Goal: Task Accomplishment & Management: Manage account settings

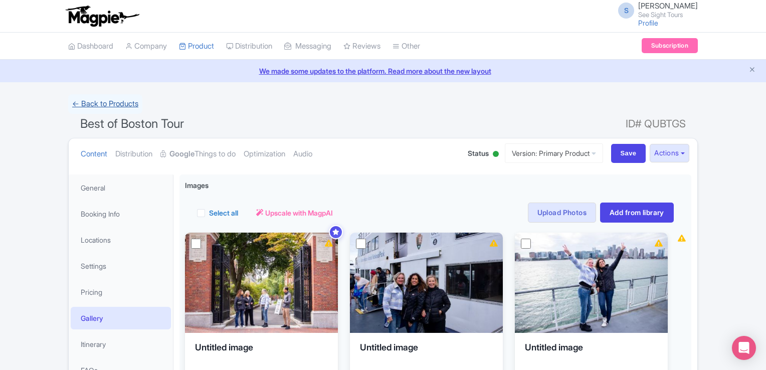
click at [95, 102] on link "← Back to Products" at bounding box center [105, 104] width 74 height 20
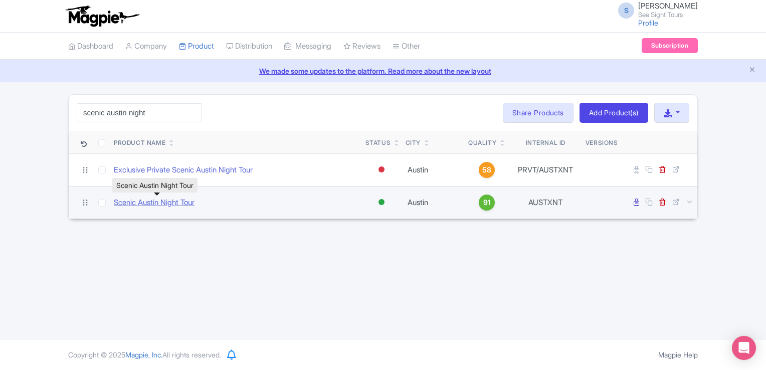
type input "scenic austin night"
click at [160, 198] on link "Scenic Austin Night Tour" at bounding box center [154, 203] width 81 height 12
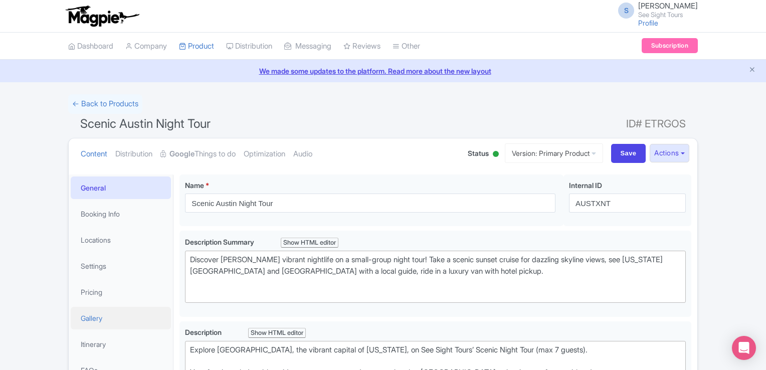
click at [92, 311] on link "Gallery" at bounding box center [121, 318] width 100 height 23
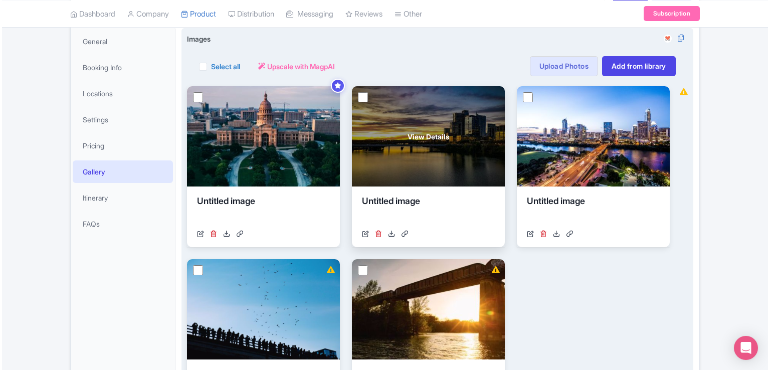
scroll to position [96, 0]
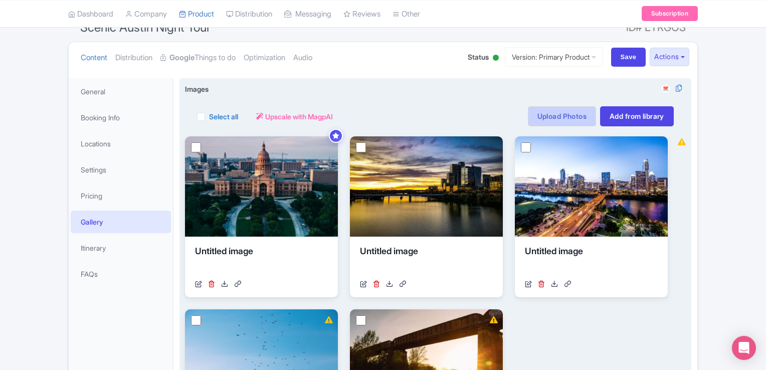
click at [538, 109] on link "Upload Photos" at bounding box center [562, 116] width 68 height 20
click at [550, 121] on link "Upload Photos" at bounding box center [562, 116] width 68 height 20
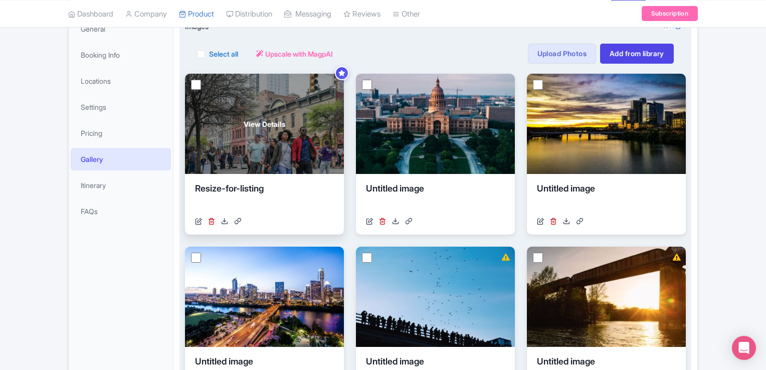
scroll to position [70, 0]
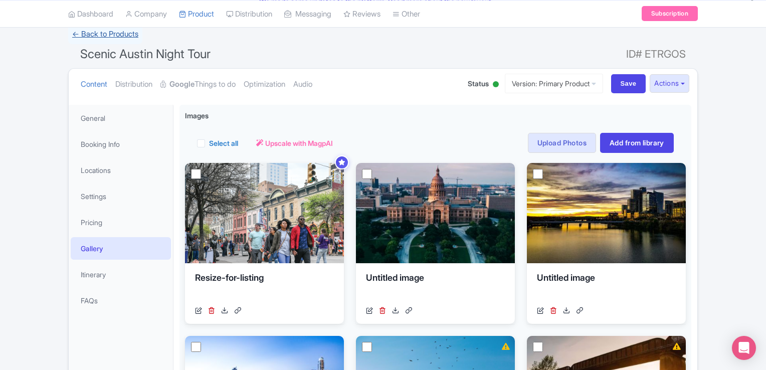
click at [109, 30] on link "← Back to Products" at bounding box center [105, 35] width 74 height 20
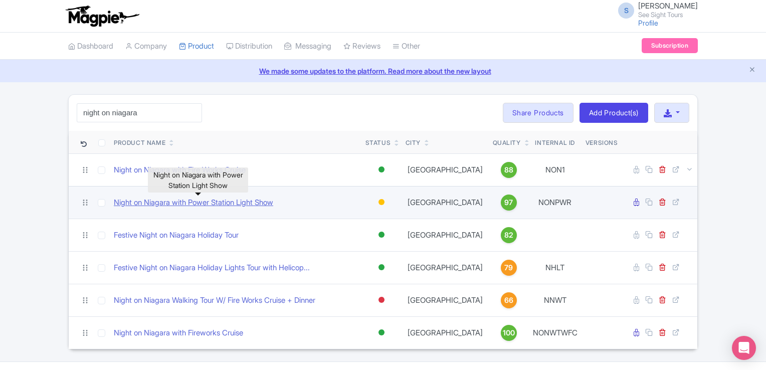
type input "night on niagara"
click at [234, 203] on link "Night on Niagara with Power Station Light Show" at bounding box center [193, 203] width 159 height 12
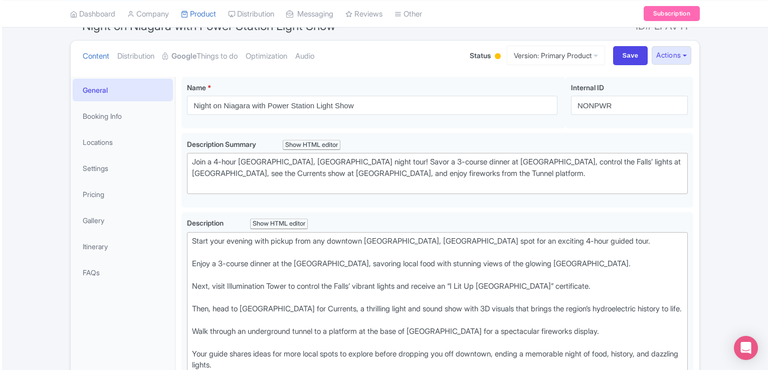
scroll to position [100, 0]
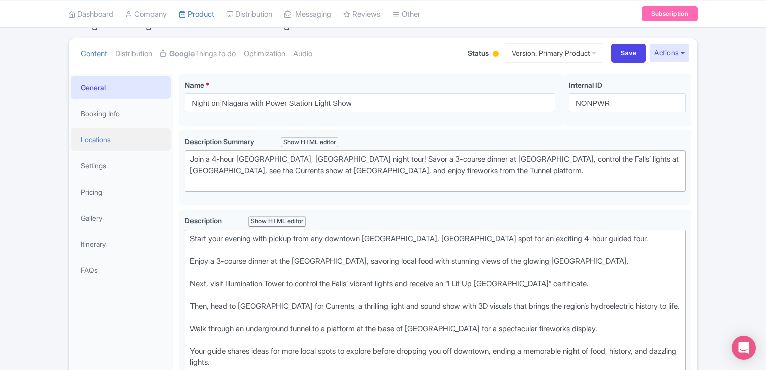
click at [119, 135] on link "Locations" at bounding box center [121, 139] width 100 height 23
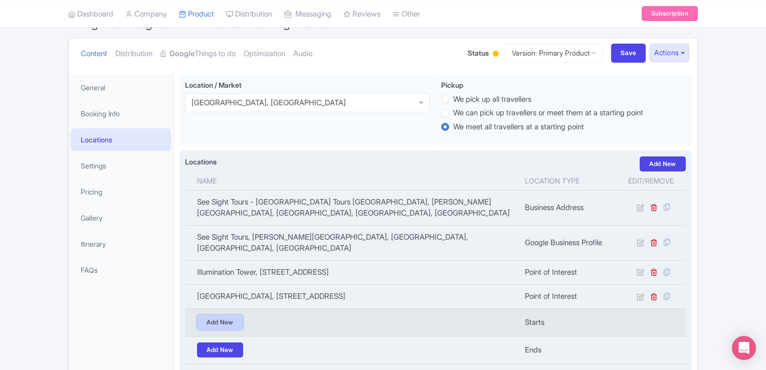
click at [212, 320] on link "Add New" at bounding box center [220, 322] width 46 height 15
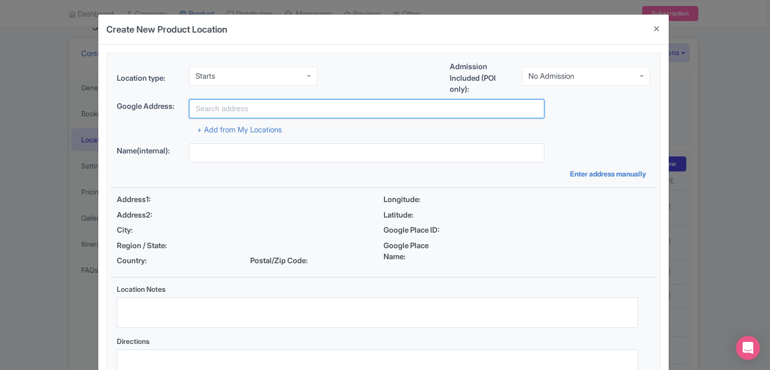
click at [246, 109] on input "text" at bounding box center [367, 108] width 356 height 19
paste input "Skylon Parking Lot B, 5400 Robinson Street"
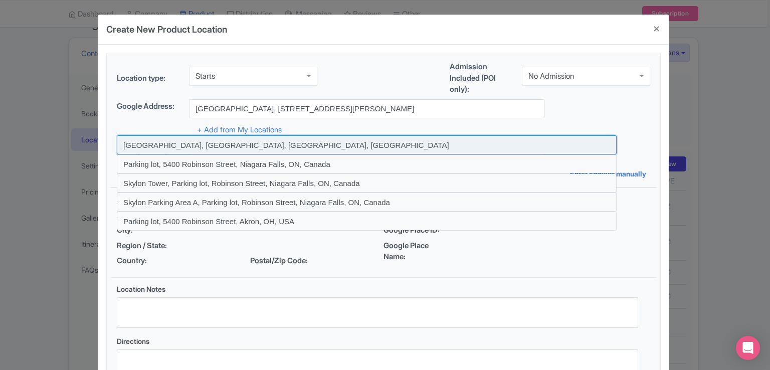
click at [229, 150] on input at bounding box center [367, 144] width 500 height 19
type input "Skylon Parking Lot B, Niagara Falls, ON, Canada"
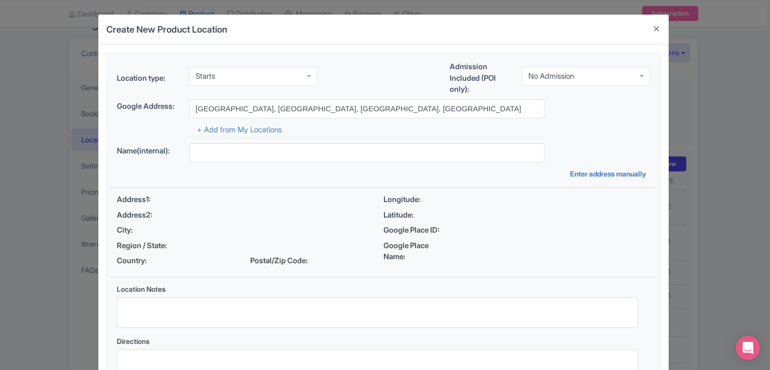
type input "Skylon Parking Lot B, Niagara Falls, ON, Canada"
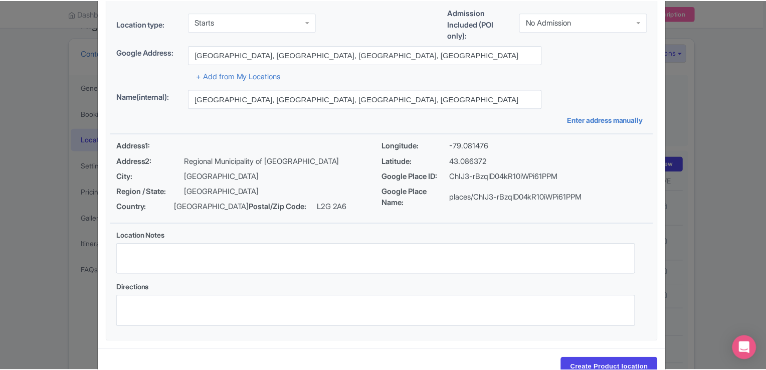
scroll to position [83, 0]
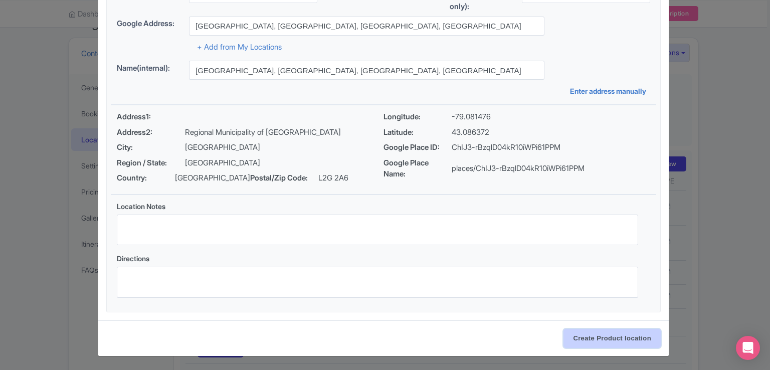
click at [614, 335] on input "Create Product location" at bounding box center [612, 338] width 97 height 19
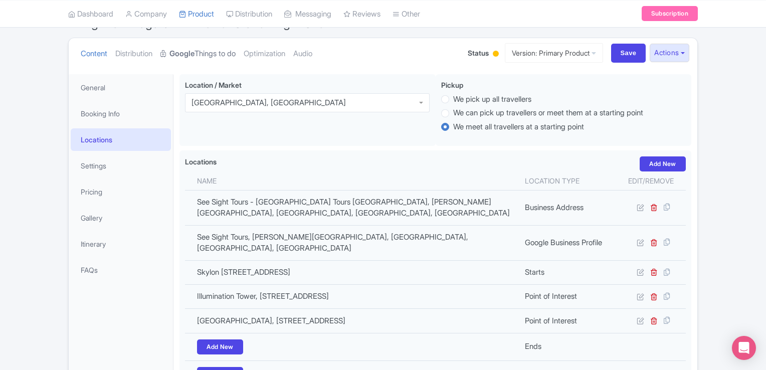
click at [180, 49] on strong "Google" at bounding box center [181, 54] width 25 height 12
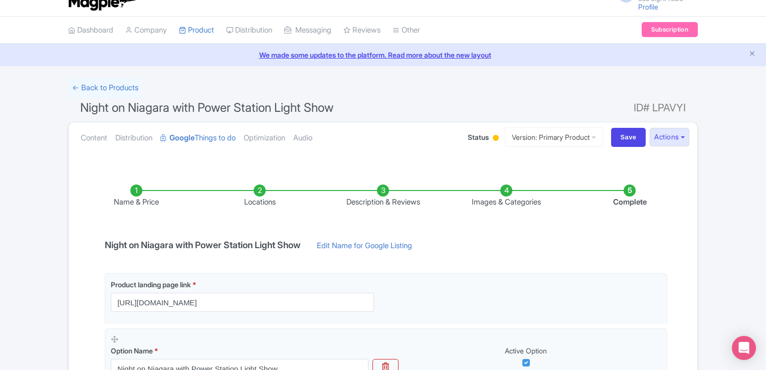
scroll to position [0, 0]
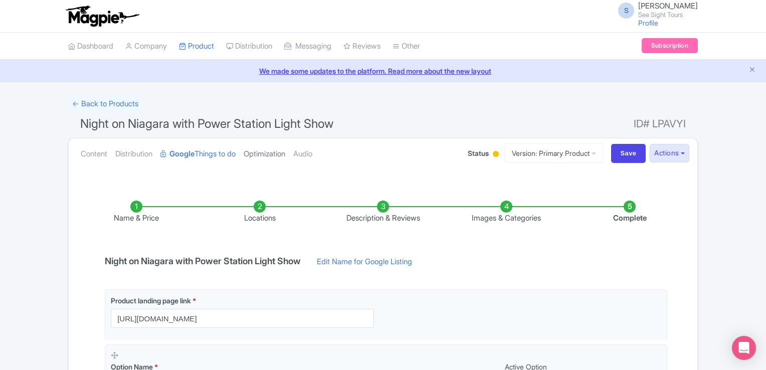
click at [265, 150] on link "Optimization" at bounding box center [265, 154] width 42 height 32
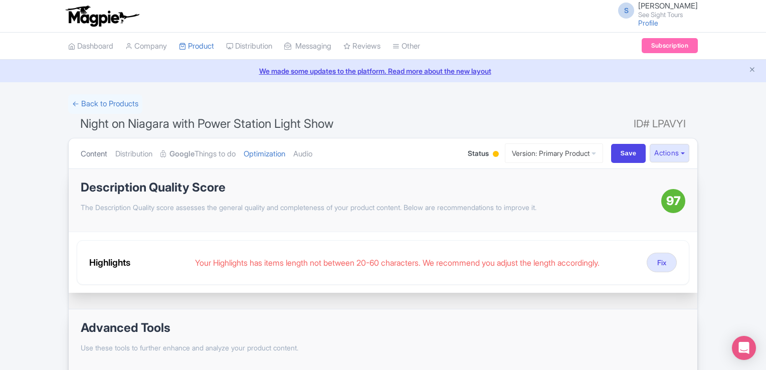
click at [88, 149] on link "Content" at bounding box center [94, 154] width 27 height 32
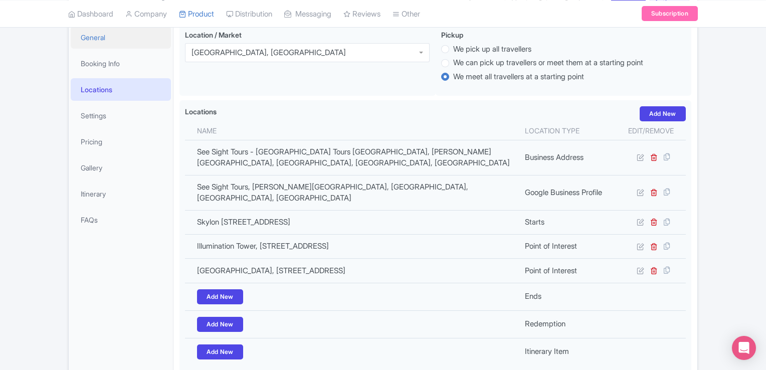
scroll to position [100, 0]
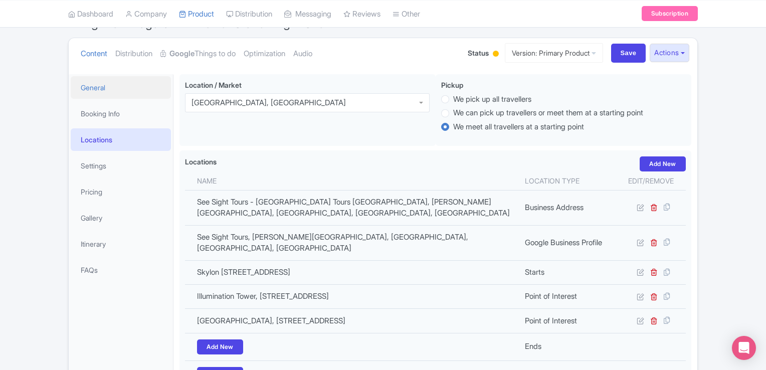
click at [108, 87] on link "General" at bounding box center [121, 87] width 100 height 23
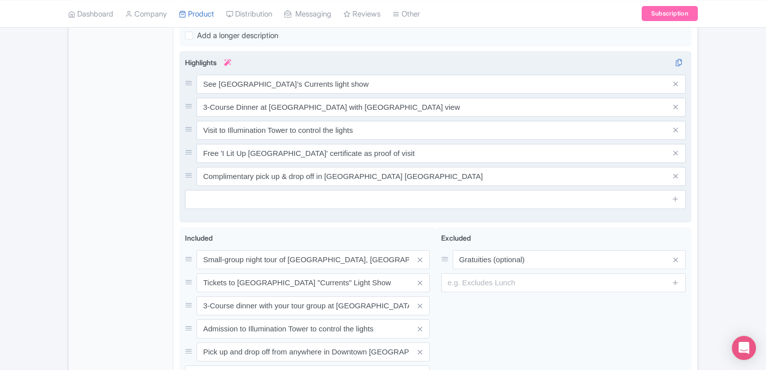
scroll to position [501, 0]
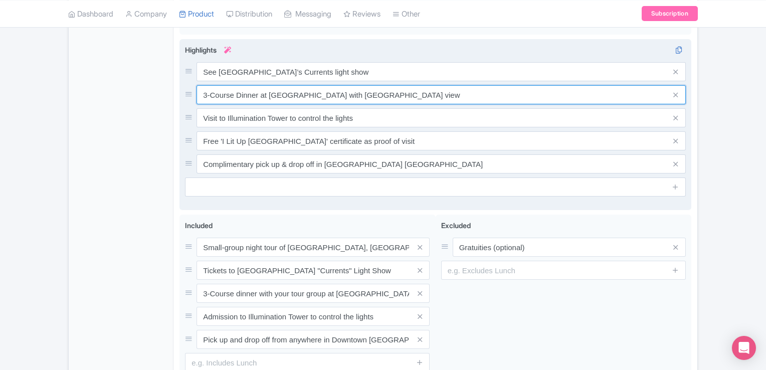
click at [346, 115] on div "See Niagara Parks Power Station’s Currents light show 3-Course Dinner at Table …" at bounding box center [435, 117] width 501 height 111
drag, startPoint x: 417, startPoint y: 104, endPoint x: 331, endPoint y: 104, distance: 86.3
click at [331, 104] on input "3-Course Dinner at Table Rock House with Horseshoe Falls view" at bounding box center [441, 94] width 489 height 19
type input "3-Course Dinner at Table Rock House"
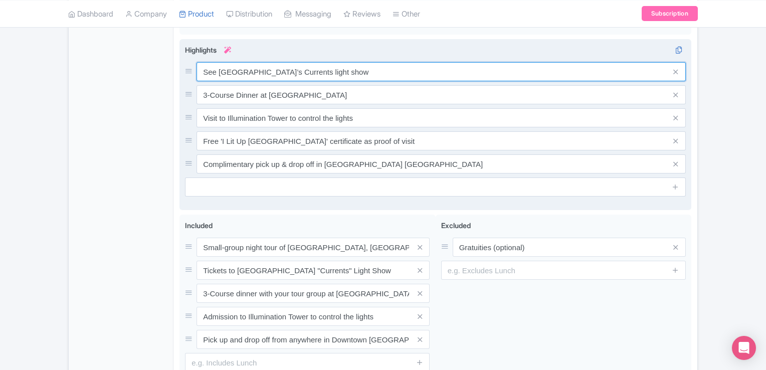
drag, startPoint x: 390, startPoint y: 83, endPoint x: 180, endPoint y: 79, distance: 209.6
click at [180, 79] on div "See Niagara Parks Power Station’s Currents light show 3-Course Dinner at Table …" at bounding box center [436, 124] width 512 height 171
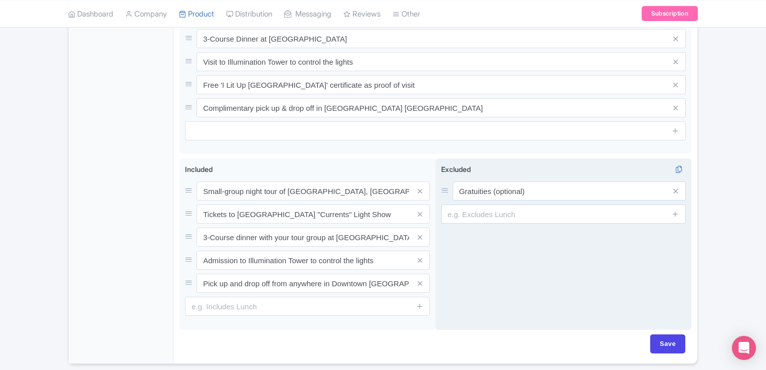
scroll to position [603, 0]
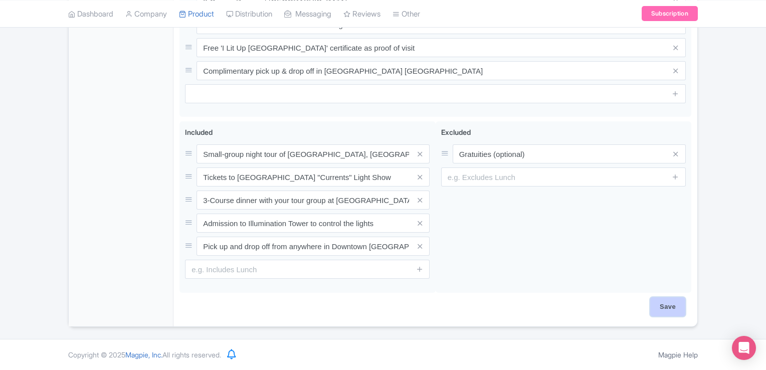
click at [670, 307] on input "Save" at bounding box center [667, 306] width 35 height 19
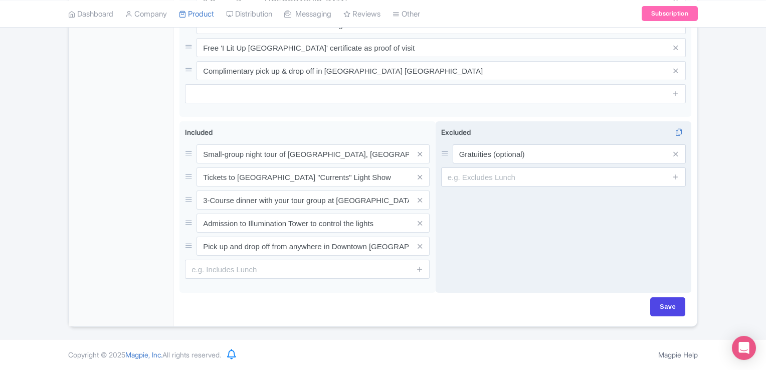
type input "Update Product"
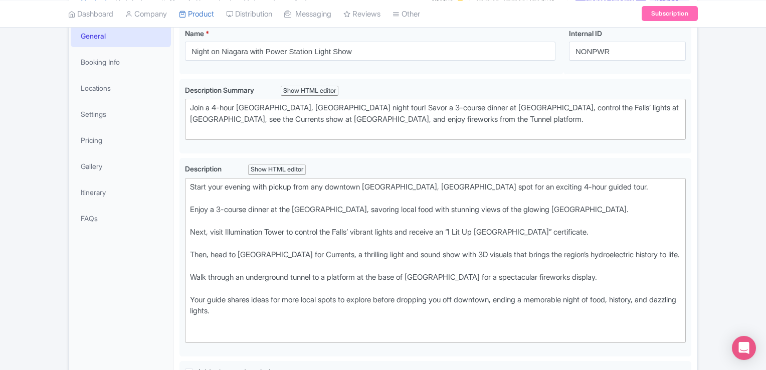
scroll to position [0, 0]
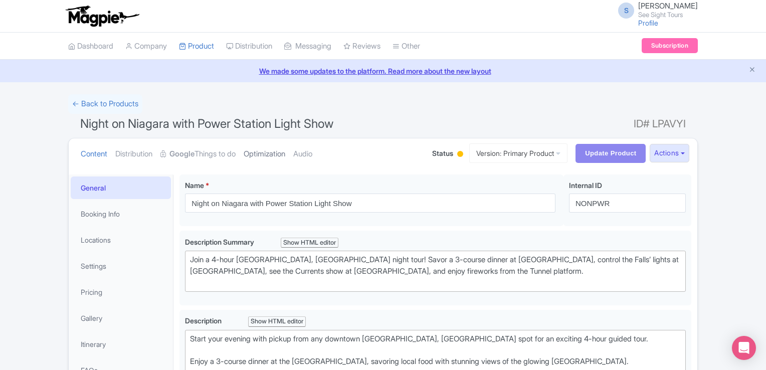
click at [263, 154] on link "Optimization" at bounding box center [265, 154] width 42 height 32
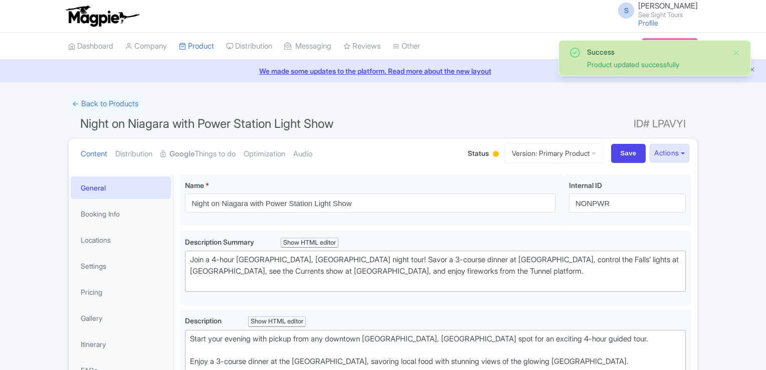
scroll to position [24, 0]
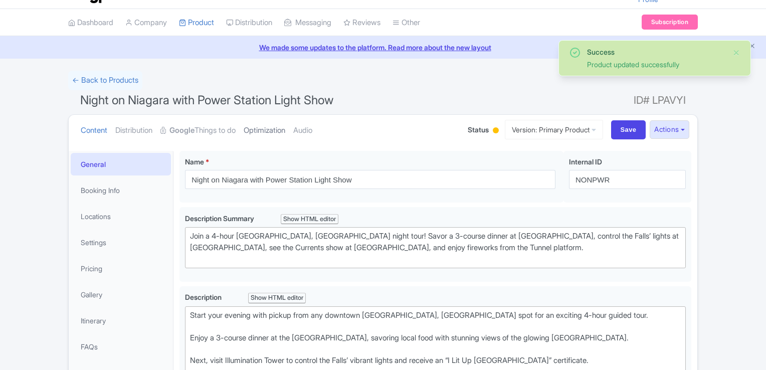
click at [277, 135] on link "Optimization" at bounding box center [265, 131] width 42 height 32
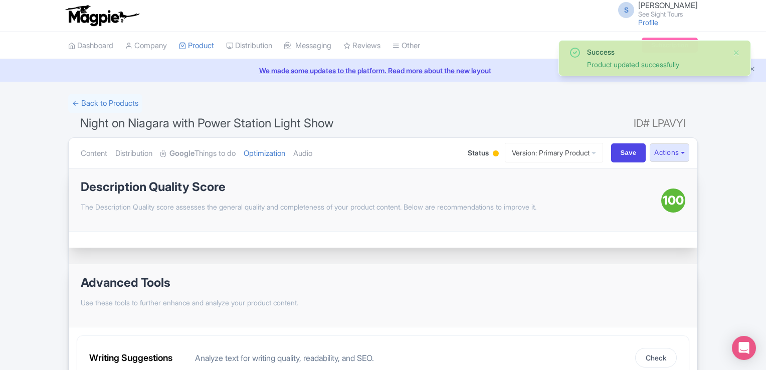
scroll to position [0, 0]
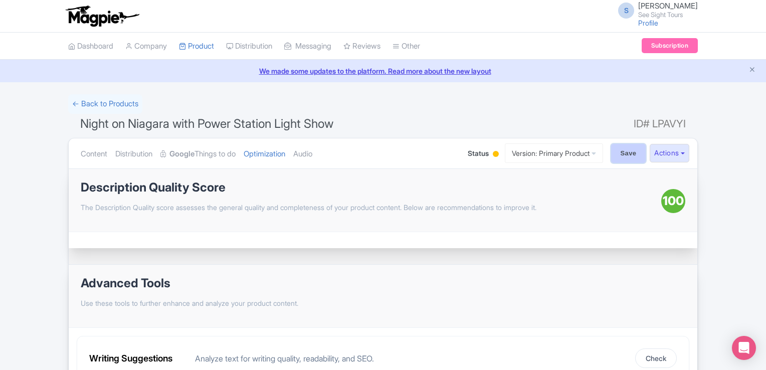
click at [622, 149] on input "Save" at bounding box center [628, 153] width 35 height 19
type input "Saving..."
click at [86, 43] on link "Dashboard" at bounding box center [90, 47] width 45 height 28
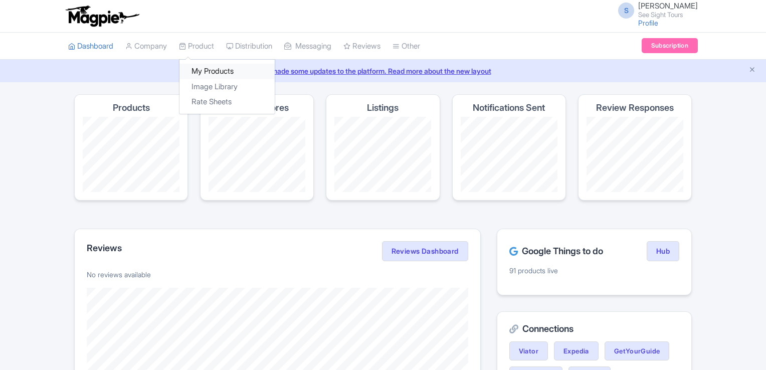
click at [210, 67] on link "My Products" at bounding box center [227, 72] width 95 height 16
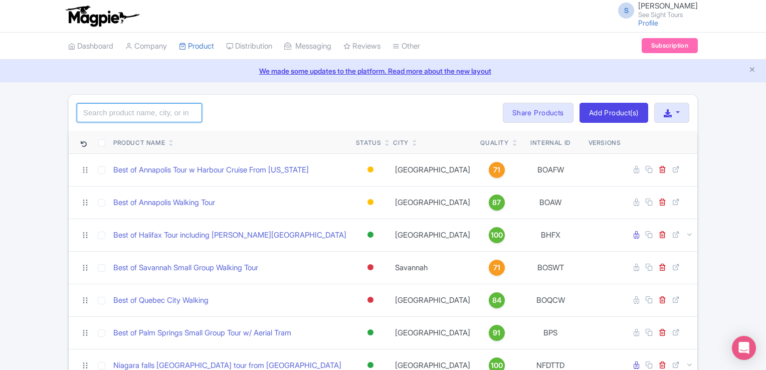
click at [137, 114] on input "search" at bounding box center [139, 112] width 125 height 19
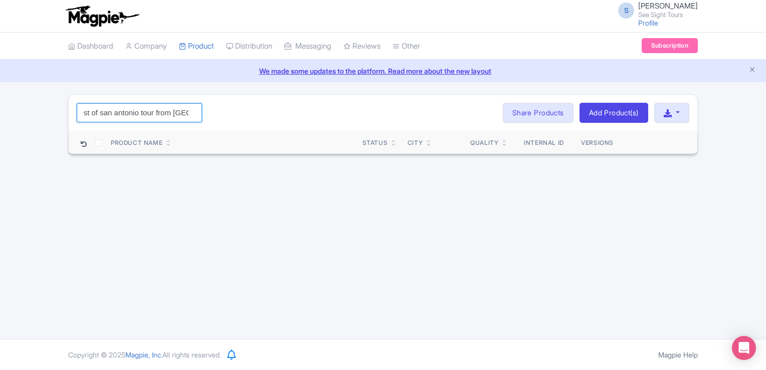
scroll to position [0, 12]
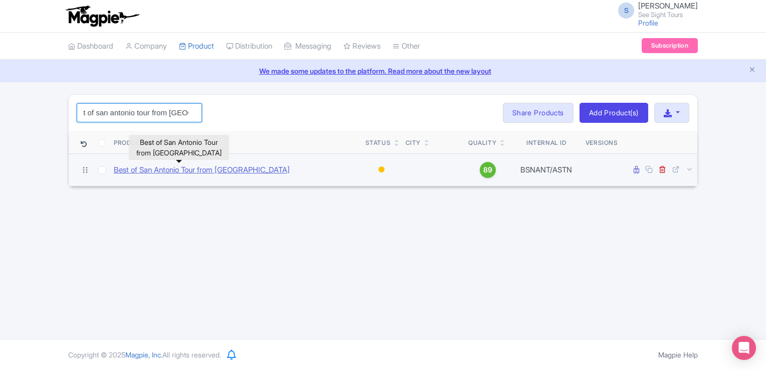
type input "best of san antonio tour from austin"
click at [201, 171] on link "Best of San Antonio Tour from [GEOGRAPHIC_DATA]" at bounding box center [202, 170] width 176 height 12
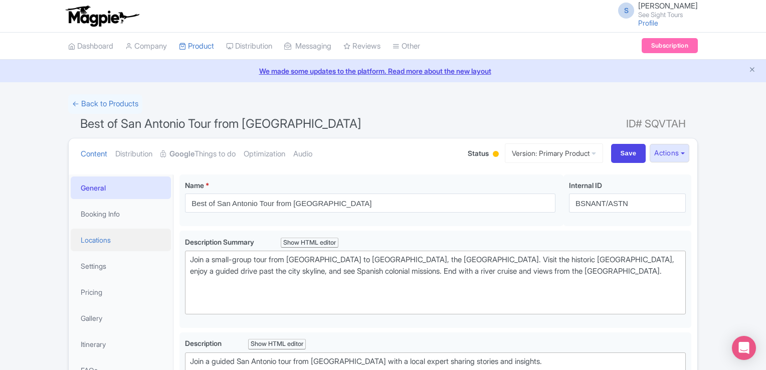
click at [101, 237] on link "Locations" at bounding box center [121, 240] width 100 height 23
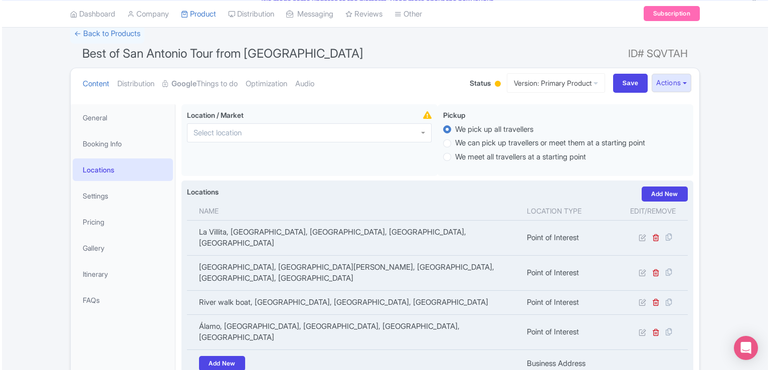
scroll to position [100, 0]
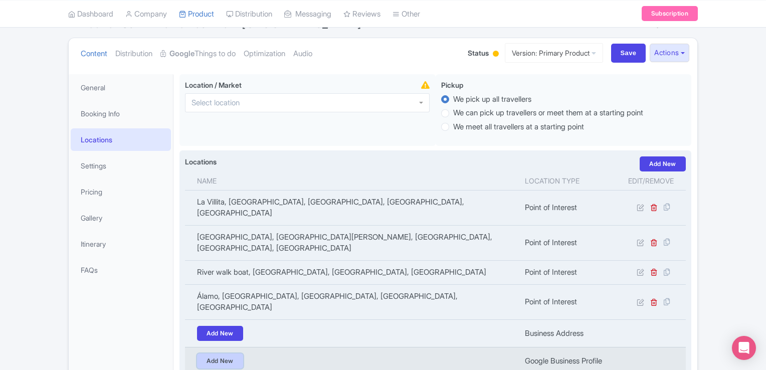
click at [229, 354] on link "Add New" at bounding box center [220, 361] width 46 height 15
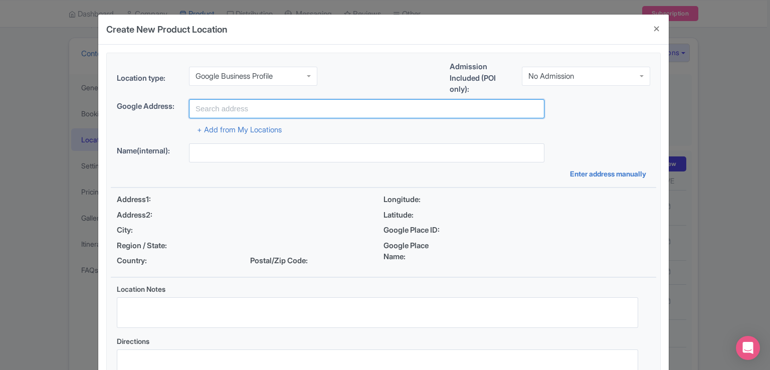
click at [274, 104] on input "text" at bounding box center [367, 108] width 356 height 19
paste input "211 Walter Seaholm Drive, Austin, TX 78701"
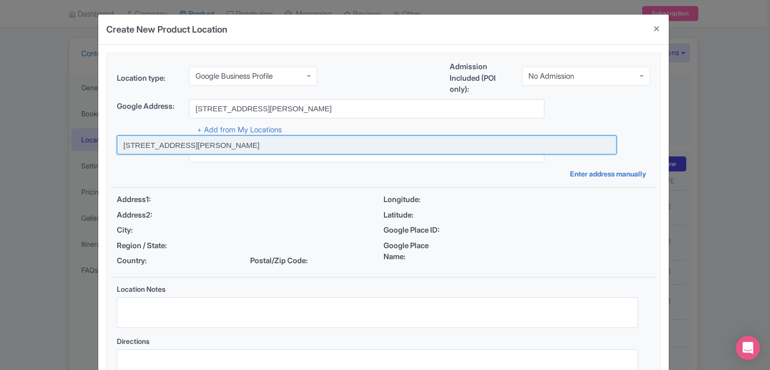
click at [238, 144] on input at bounding box center [367, 144] width 500 height 19
type input "211 Walter Seaholm Drive, Austin, TX 78701, USA"
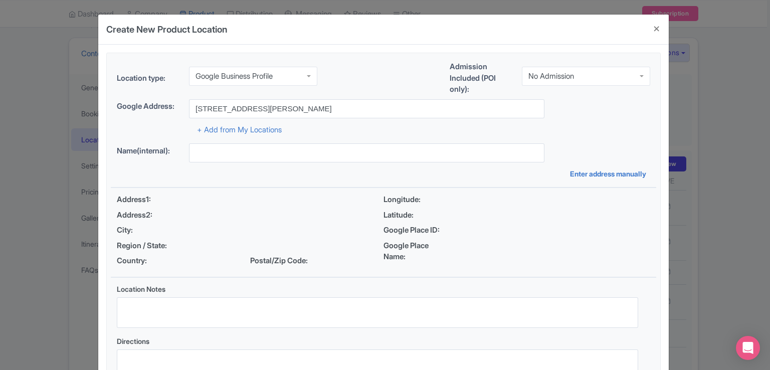
type input "211 Walter Seaholm Drive, Austin, TX 78701, USA"
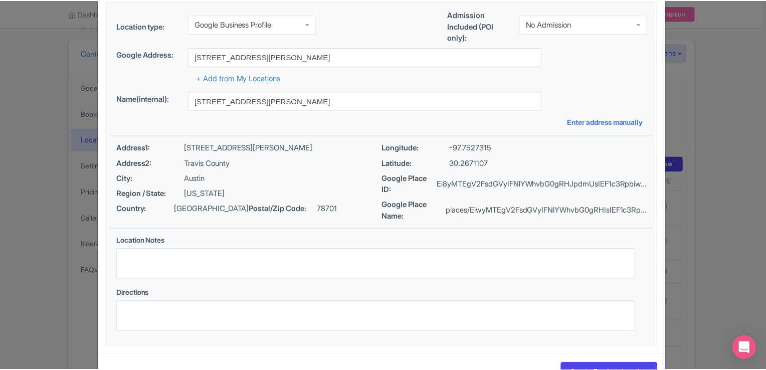
scroll to position [86, 0]
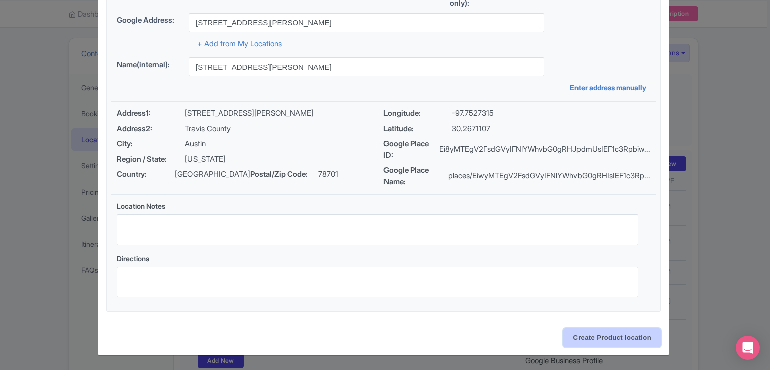
click at [603, 333] on input "Create Product location" at bounding box center [612, 337] width 97 height 19
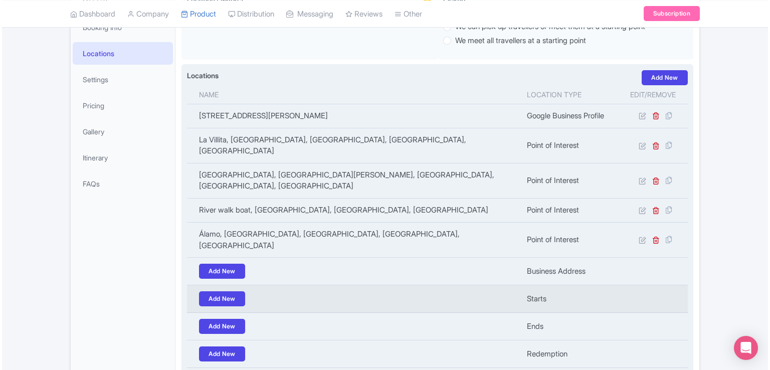
scroll to position [201, 0]
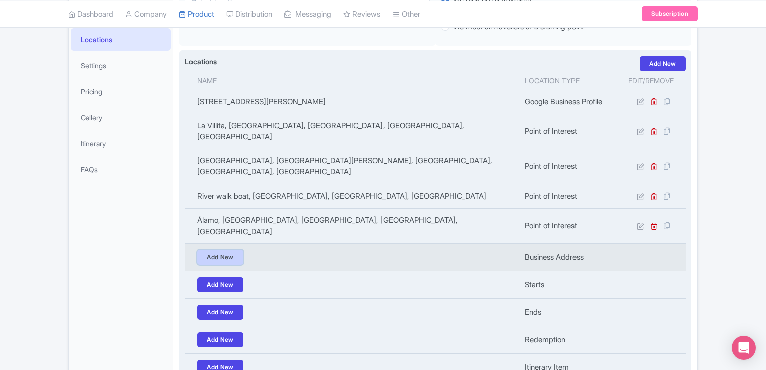
click at [218, 250] on link "Add New" at bounding box center [220, 257] width 46 height 15
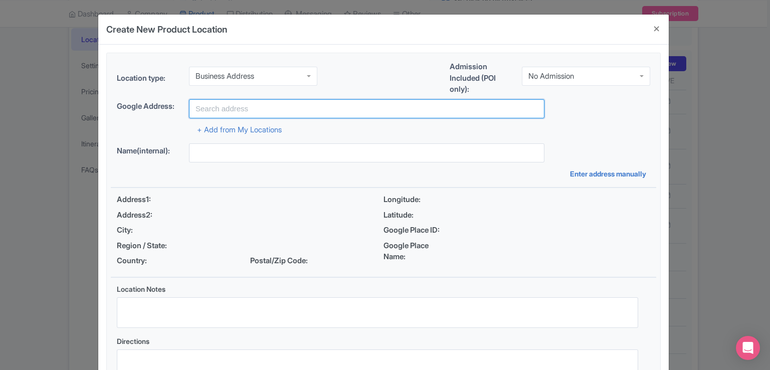
click at [254, 111] on input "text" at bounding box center [367, 108] width 356 height 19
paste input "211 Walter Seaholm Drive, Austin, TX 78701"
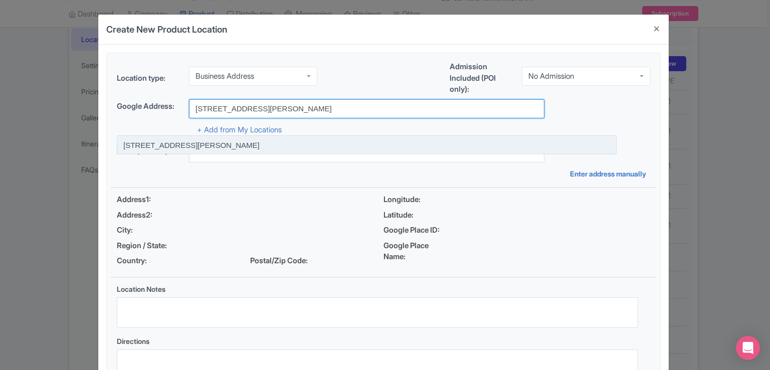
type input "211 Walter Seaholm Drive, Austin, TX 78701, USA"
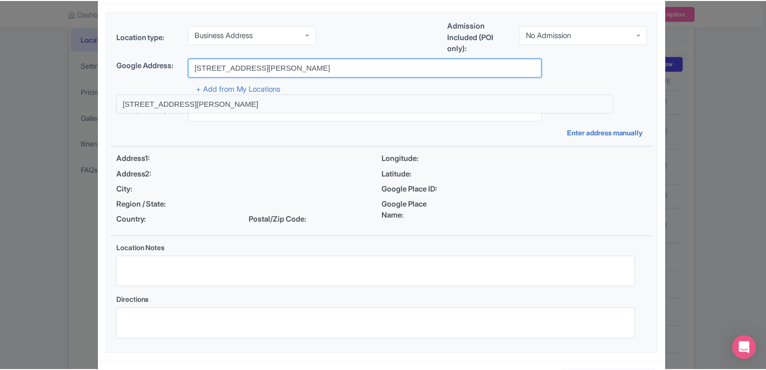
scroll to position [83, 0]
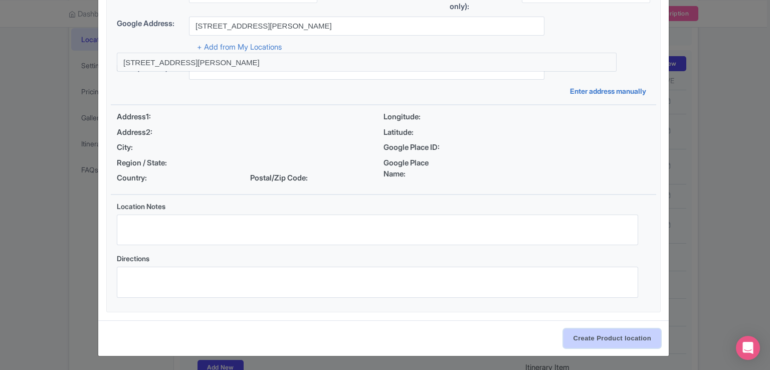
drag, startPoint x: 610, startPoint y: 337, endPoint x: 612, endPoint y: 331, distance: 6.1
click at [610, 337] on input "Create Product location" at bounding box center [612, 338] width 97 height 19
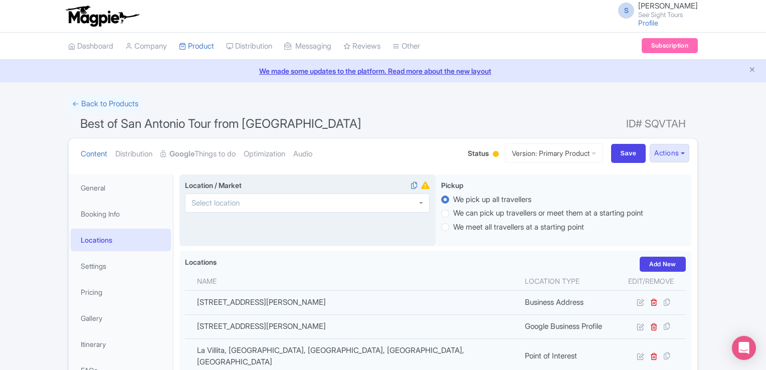
scroll to position [50, 0]
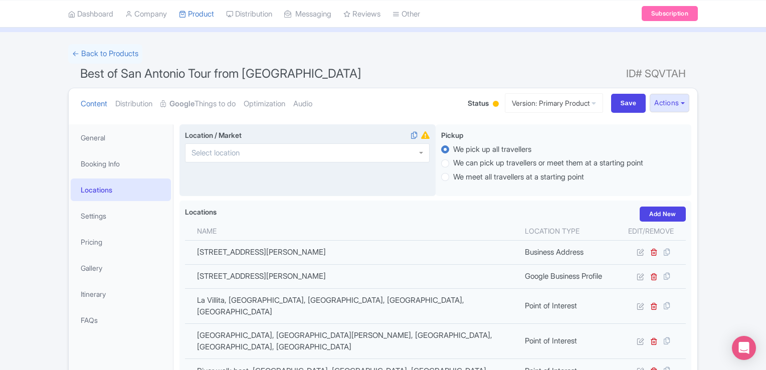
click at [251, 149] on div at bounding box center [307, 152] width 245 height 19
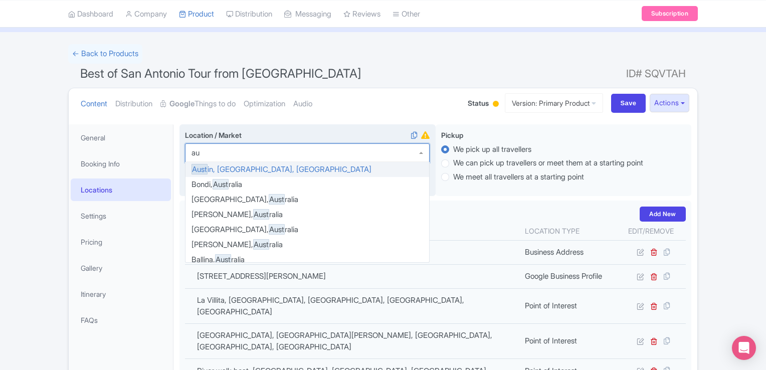
type input "a"
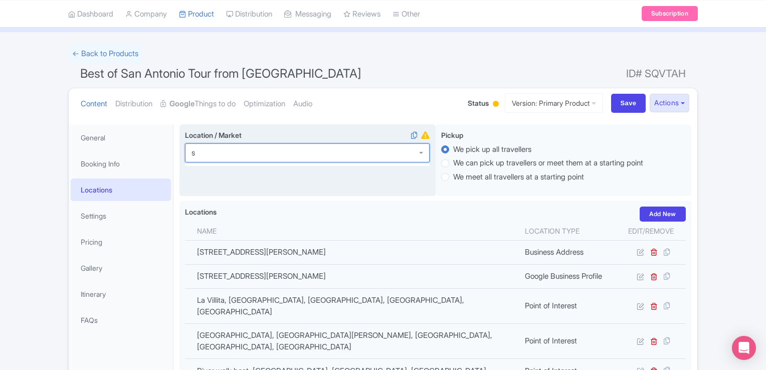
scroll to position [0, 0]
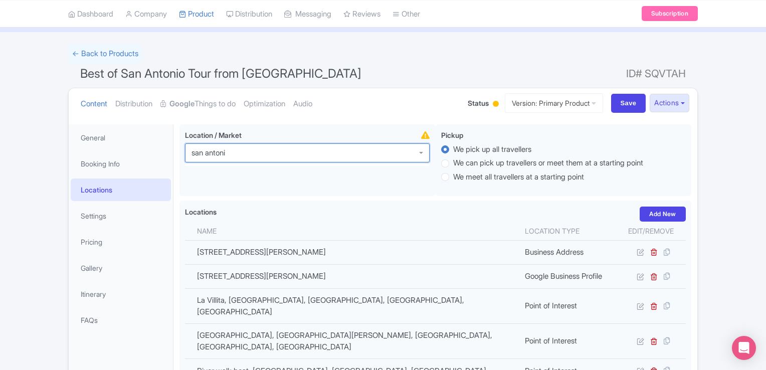
type input "san antonio"
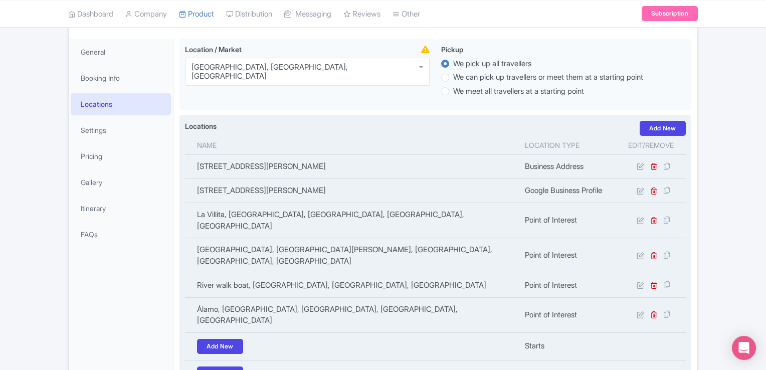
scroll to position [267, 0]
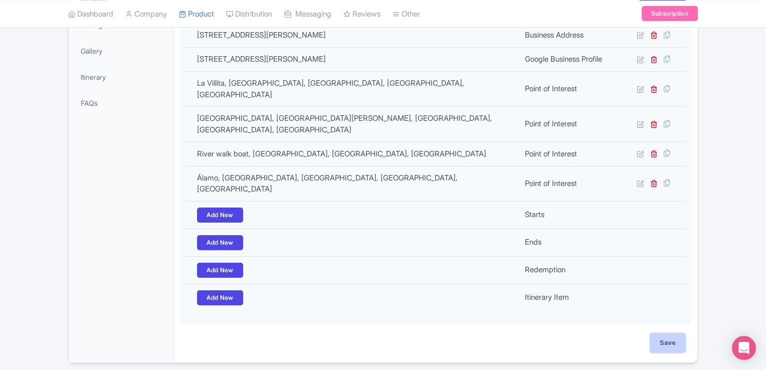
click at [664, 333] on input "Save" at bounding box center [667, 342] width 35 height 19
type input "Update Product"
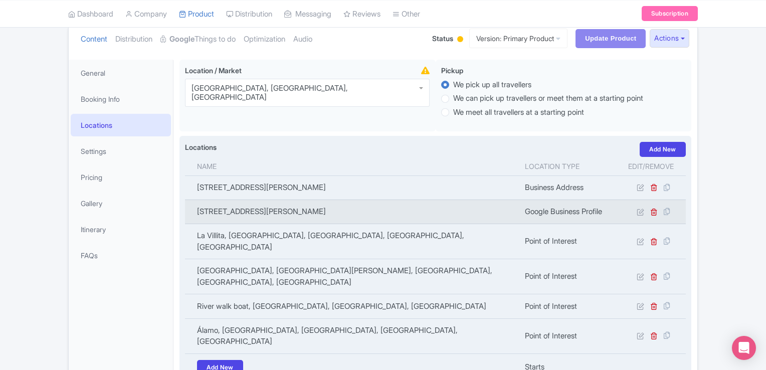
scroll to position [72, 0]
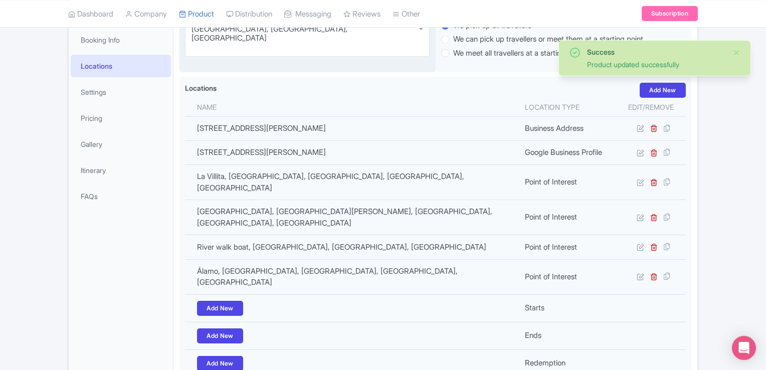
scroll to position [24, 0]
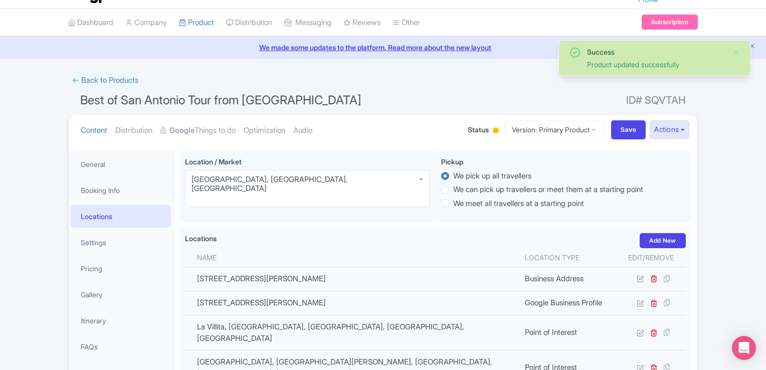
click at [273, 129] on link "Optimization" at bounding box center [265, 131] width 42 height 32
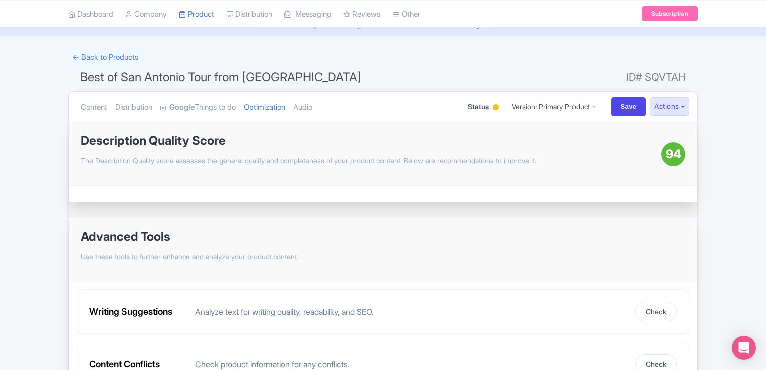
scroll to position [0, 0]
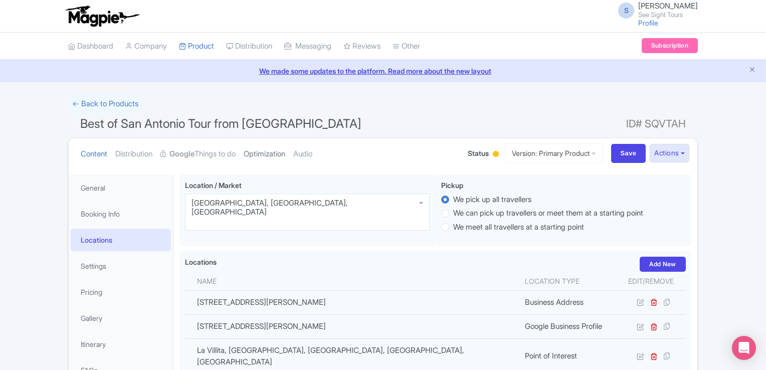
click at [273, 158] on link "Optimization" at bounding box center [265, 154] width 42 height 32
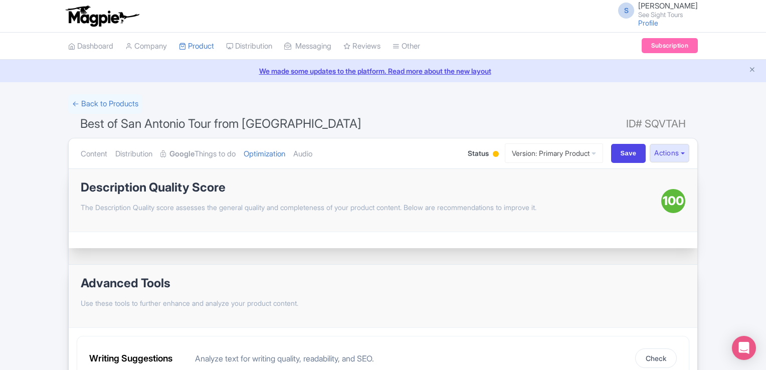
click at [493, 151] on div at bounding box center [496, 154] width 6 height 6
click at [466, 173] on div "Active" at bounding box center [470, 172] width 59 height 20
click at [351, 112] on div "← Back to Products" at bounding box center [383, 104] width 630 height 20
click at [73, 44] on icon at bounding box center [71, 46] width 7 height 7
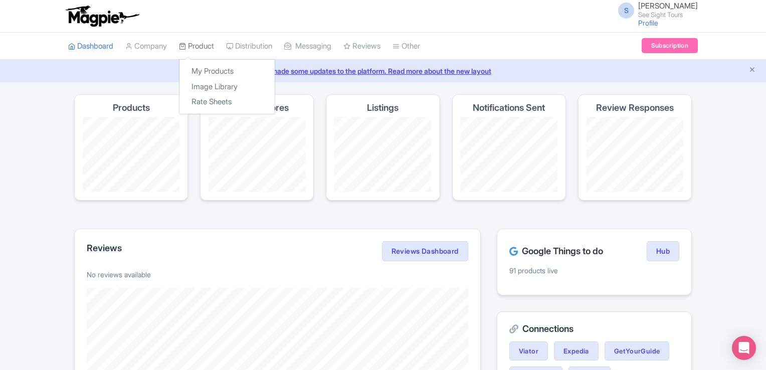
click at [205, 41] on link "Product" at bounding box center [196, 47] width 35 height 28
click at [218, 66] on link "My Products" at bounding box center [227, 72] width 95 height 16
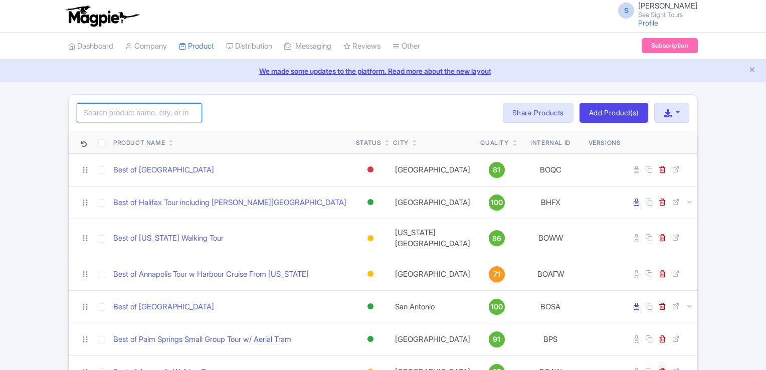
click at [127, 109] on input "search" at bounding box center [139, 112] width 125 height 19
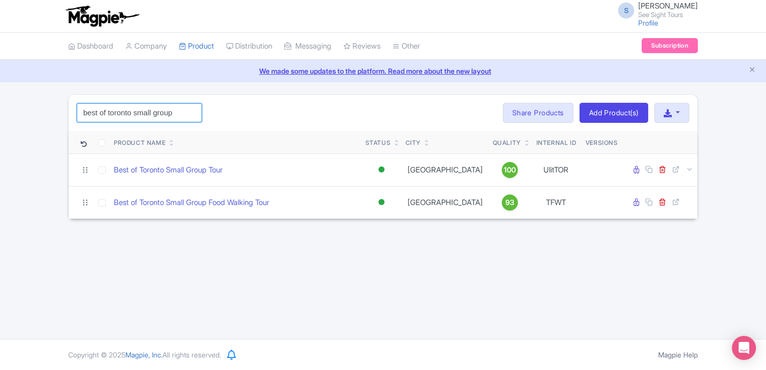
type input "best of toronto small group"
